Goal: Information Seeking & Learning: Find specific fact

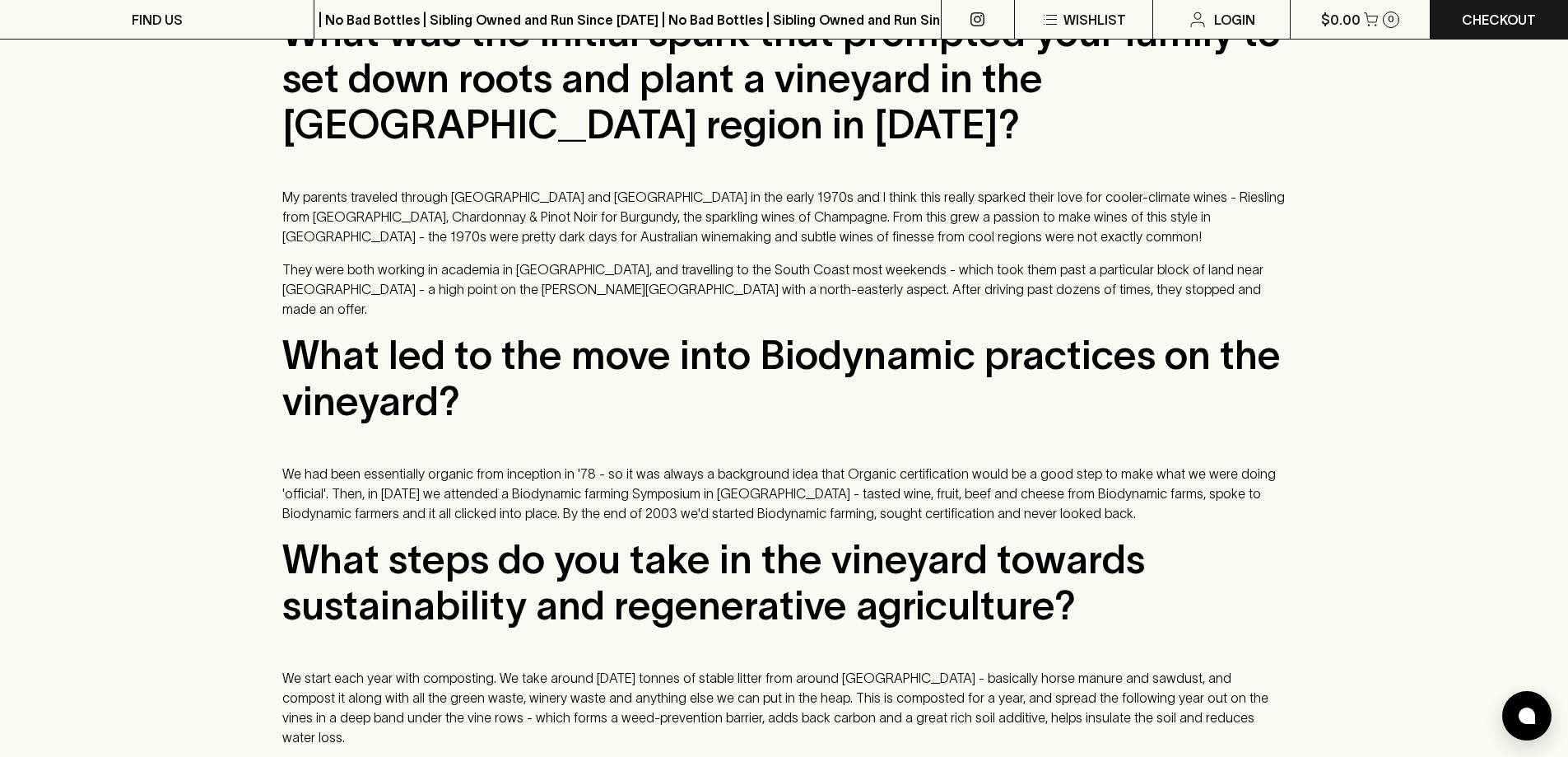
scroll to position [988, 0]
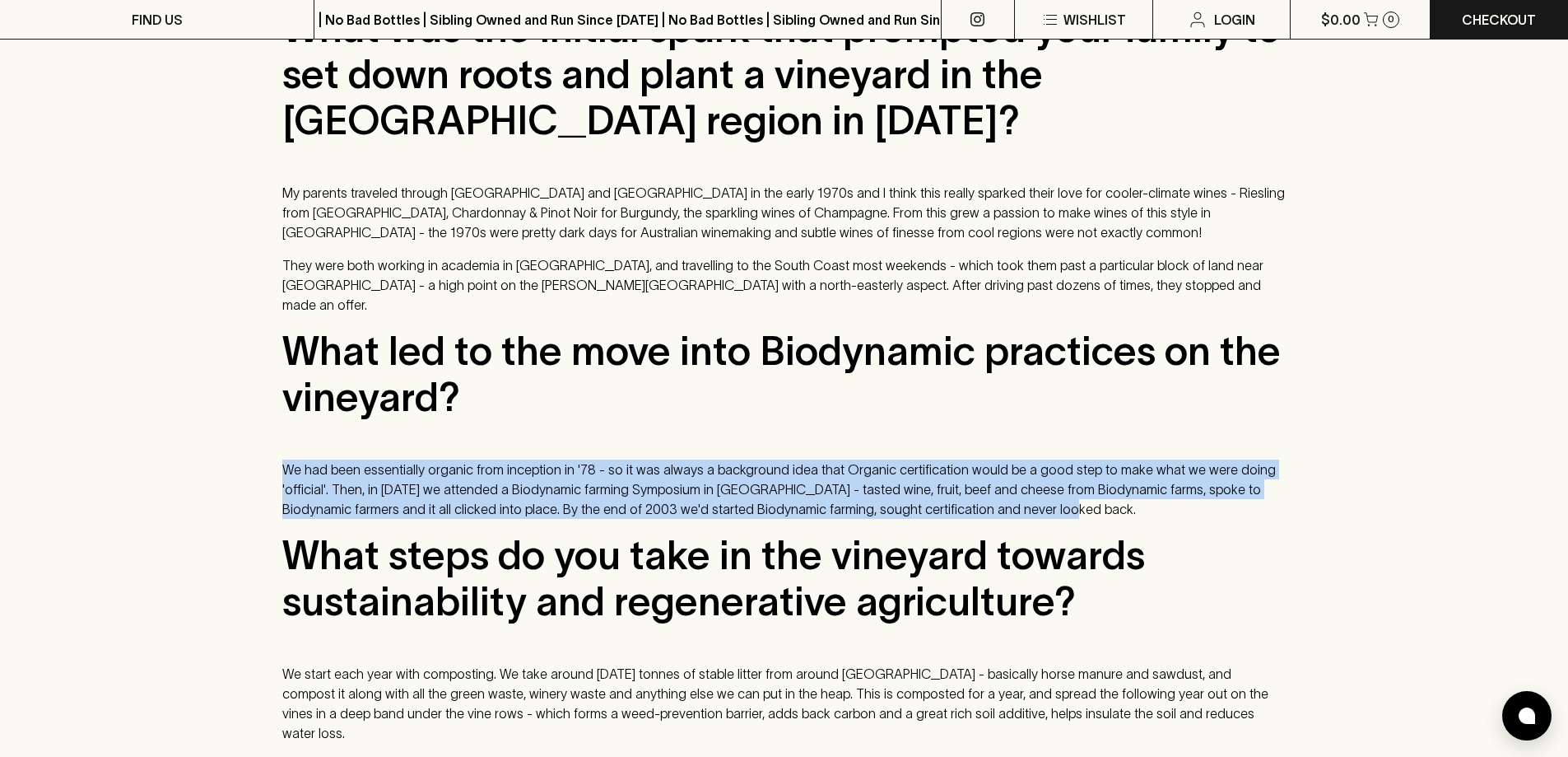
drag, startPoint x: 282, startPoint y: 447, endPoint x: 946, endPoint y: 484, distance: 665.0
click at [946, 484] on p "We had been essentially organic from inception in '78 - so it was always a back…" at bounding box center [784, 489] width 1004 height 59
copy p "We had been essentially organic from inception in '78 - so it was always a back…"
click at [594, 467] on p "We had been essentially organic from inception in '78 - so it was always a back…" at bounding box center [784, 489] width 1004 height 59
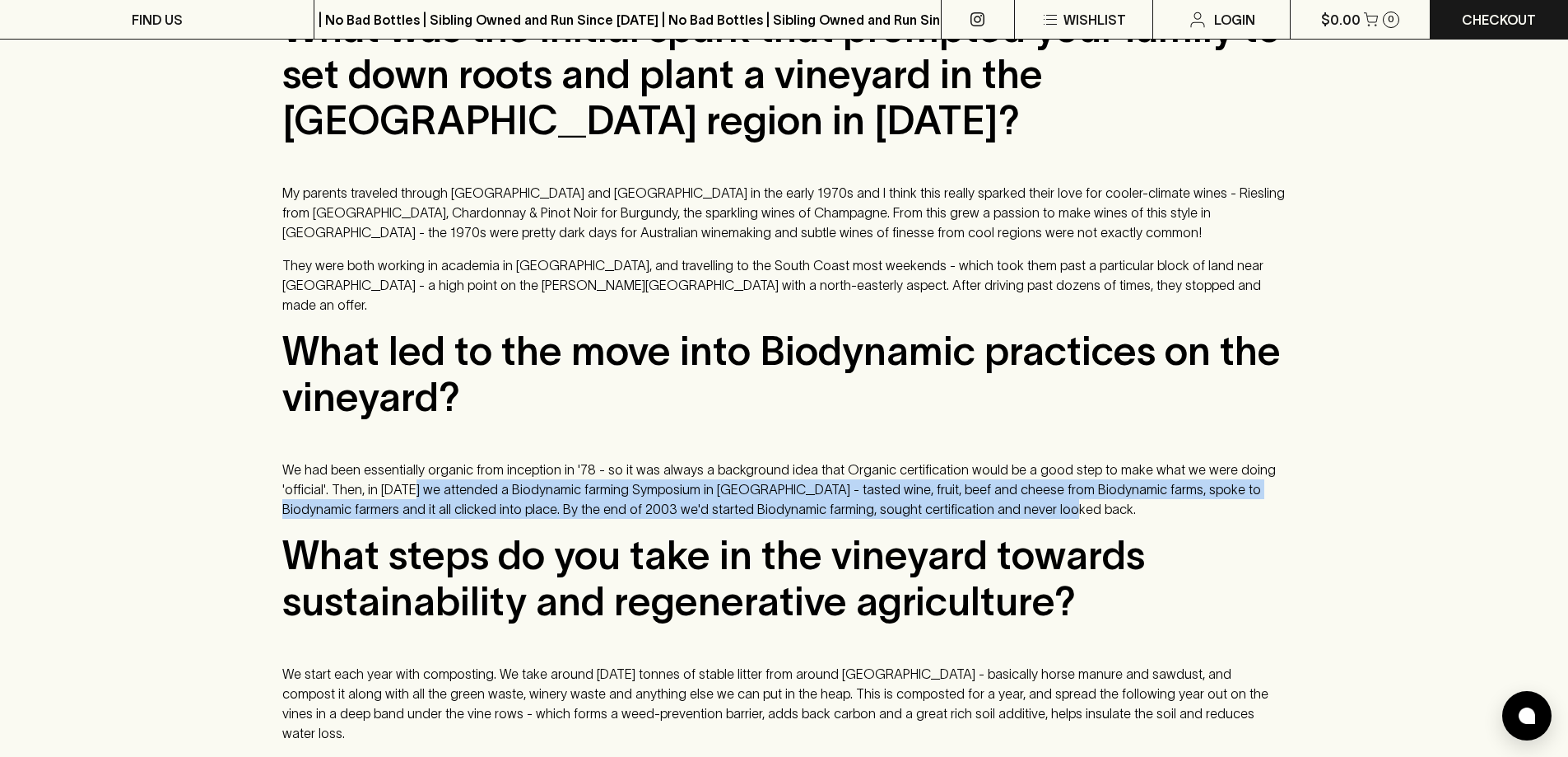
drag, startPoint x: 943, startPoint y: 490, endPoint x: 361, endPoint y: 468, distance: 582.4
click at [361, 468] on p "We had been essentially organic from inception in '78 - so it was always a back…" at bounding box center [784, 489] width 1004 height 59
copy p "we attended a Biodynamic farming Symposium in [GEOGRAPHIC_DATA] - tasted wine, …"
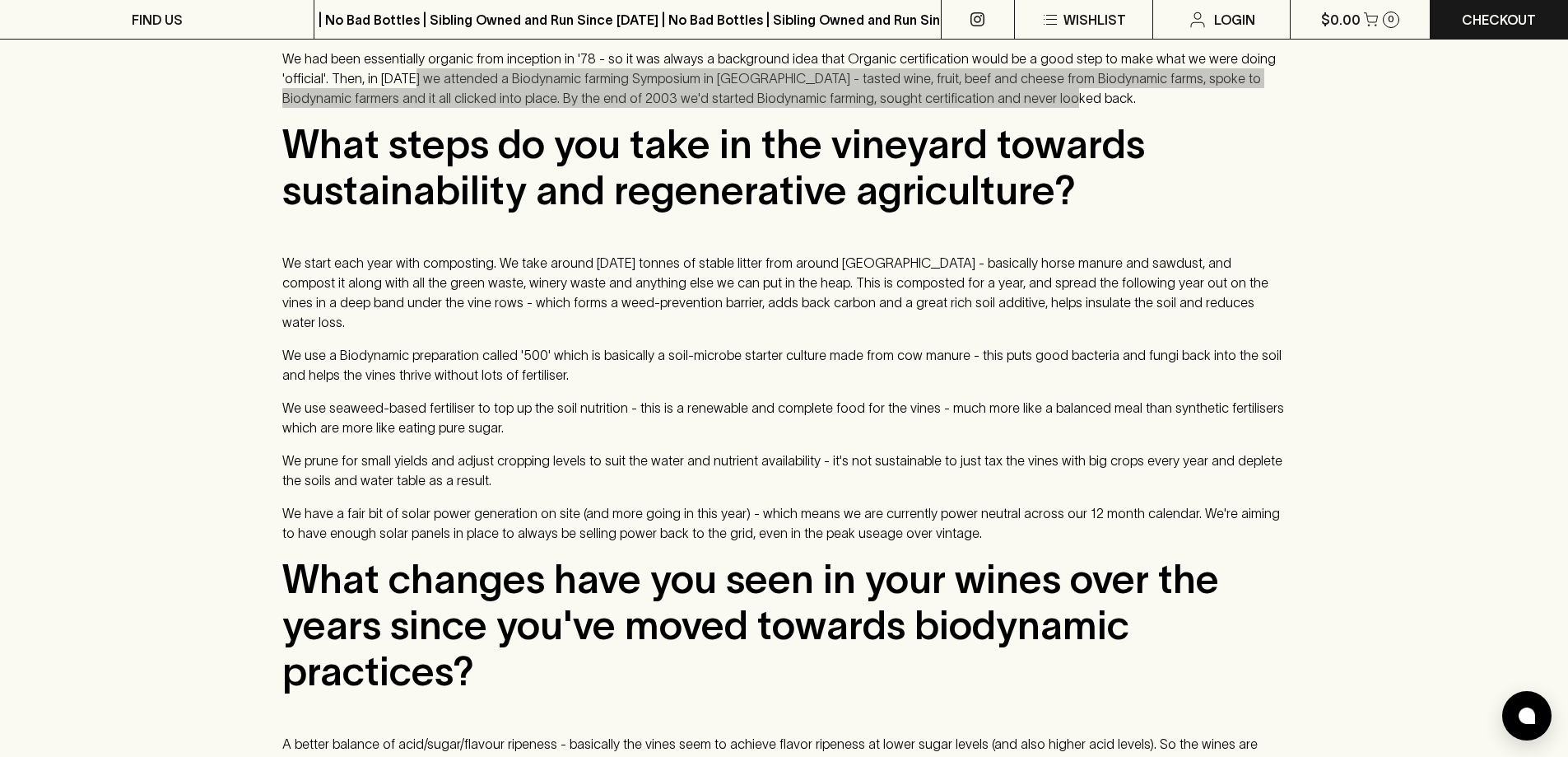
scroll to position [1400, 0]
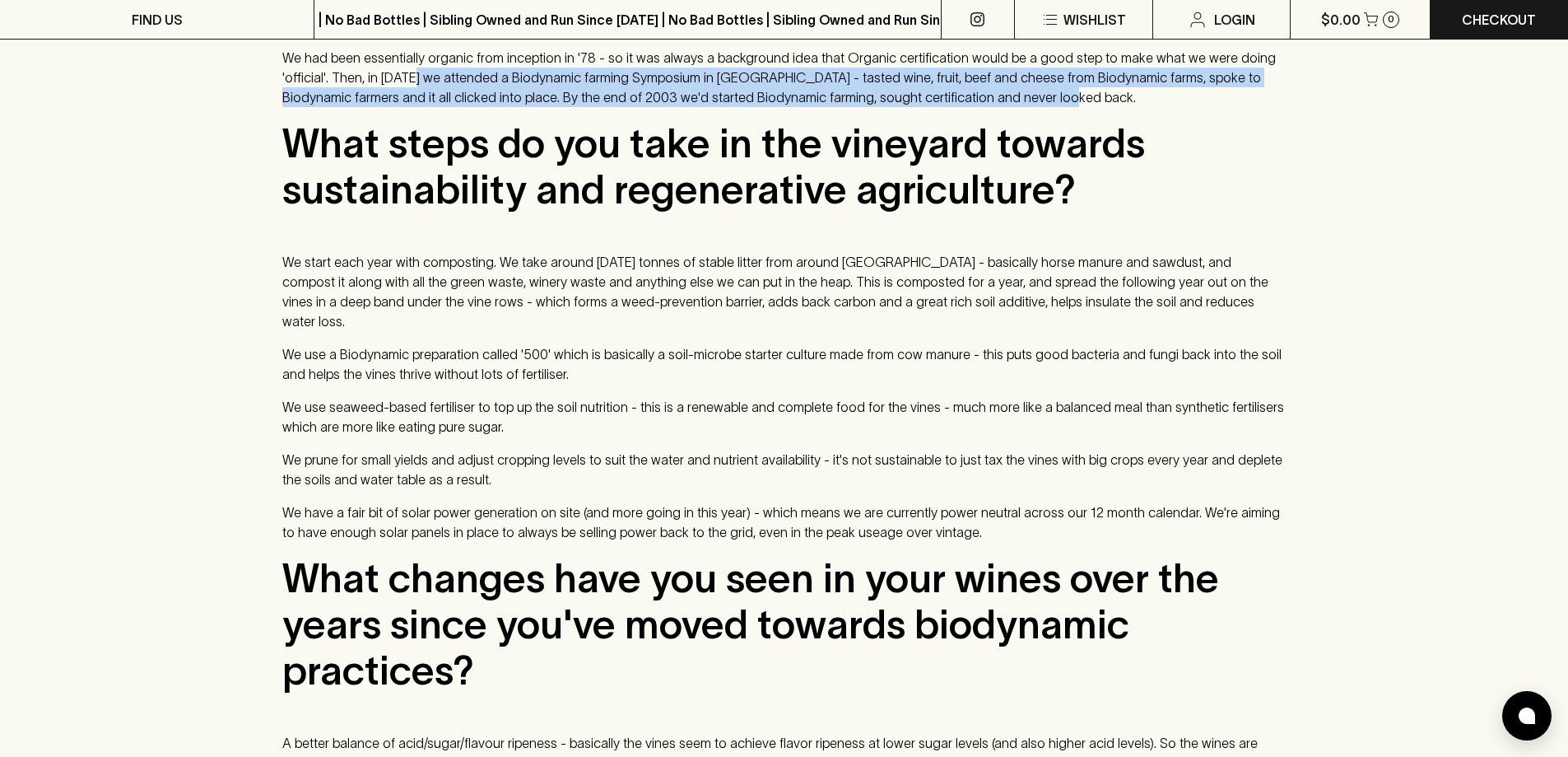
click at [336, 227] on div "We’ve been stocking [PERSON_NAME] wines here at Blackhearts & Sparrows for some…" at bounding box center [784, 298] width 1004 height 1620
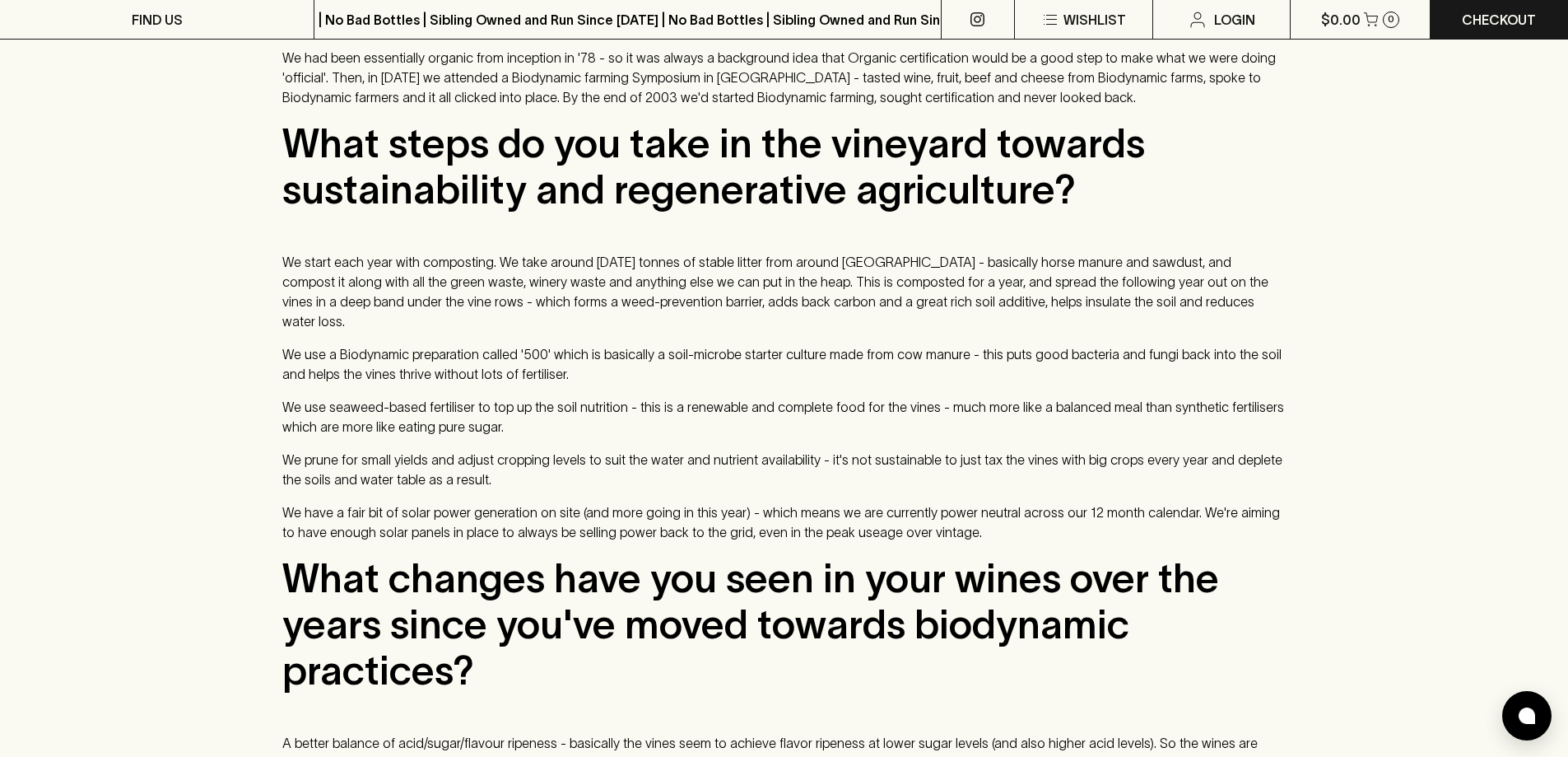
click at [351, 274] on p "We start each year with composting. We take around [DATE] tonnes of stable litt…" at bounding box center [784, 291] width 1004 height 79
click at [499, 272] on p "We start each year with composting. We take around [DATE] tonnes of stable litt…" at bounding box center [784, 291] width 1004 height 79
click at [542, 258] on p "We start each year with composting. We take around [DATE] tonnes of stable litt…" at bounding box center [784, 291] width 1004 height 79
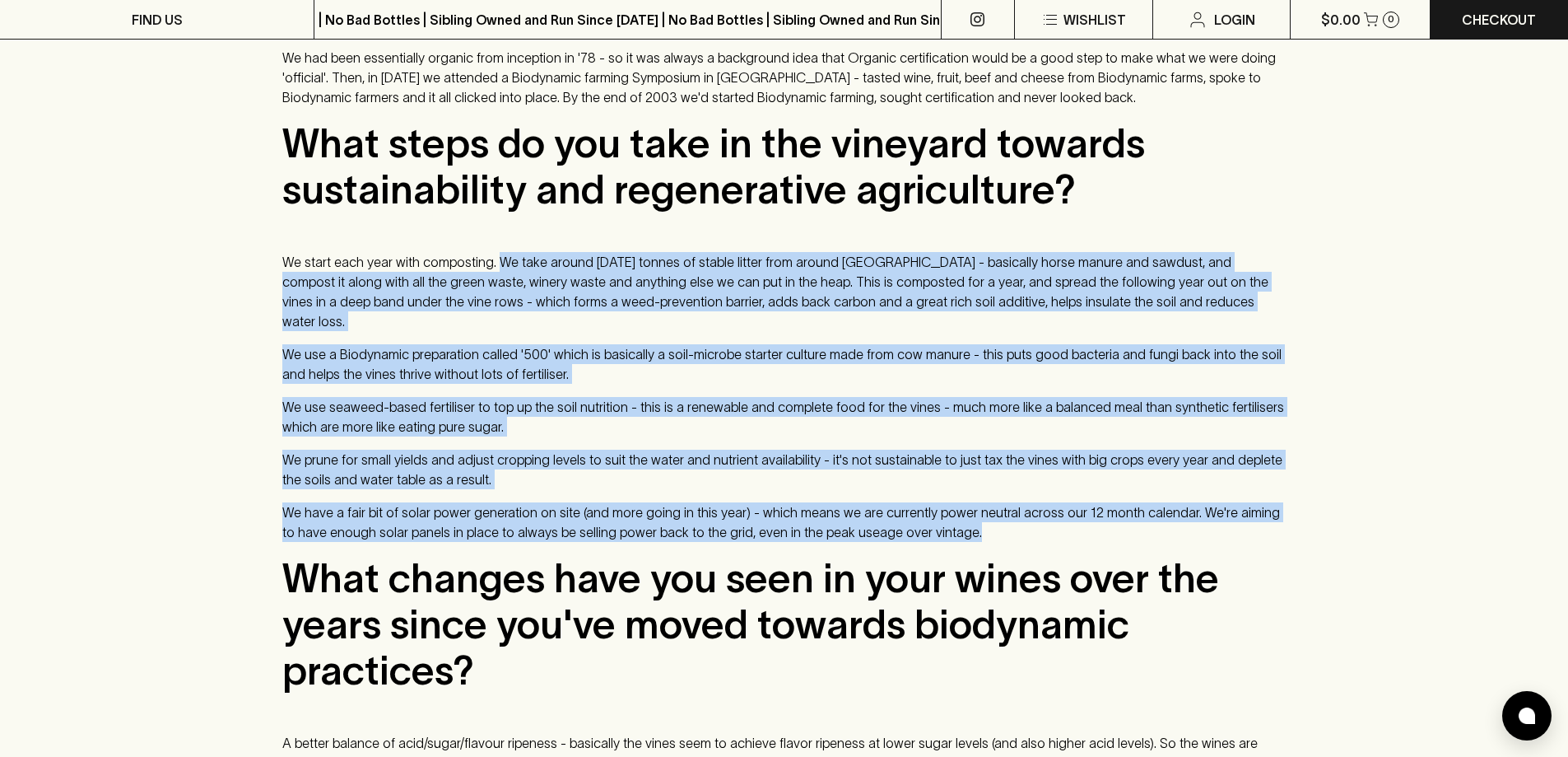
drag, startPoint x: 495, startPoint y: 242, endPoint x: 1087, endPoint y: 492, distance: 642.6
click at [1087, 492] on div "We’ve been stocking [PERSON_NAME] wines here at Blackhearts & Sparrows for some…" at bounding box center [784, 298] width 1004 height 1620
copy div "We take around [DATE] tonnes of stable litter from around [GEOGRAPHIC_DATA] - b…"
